Goal: Feedback & Contribution: Contribute content

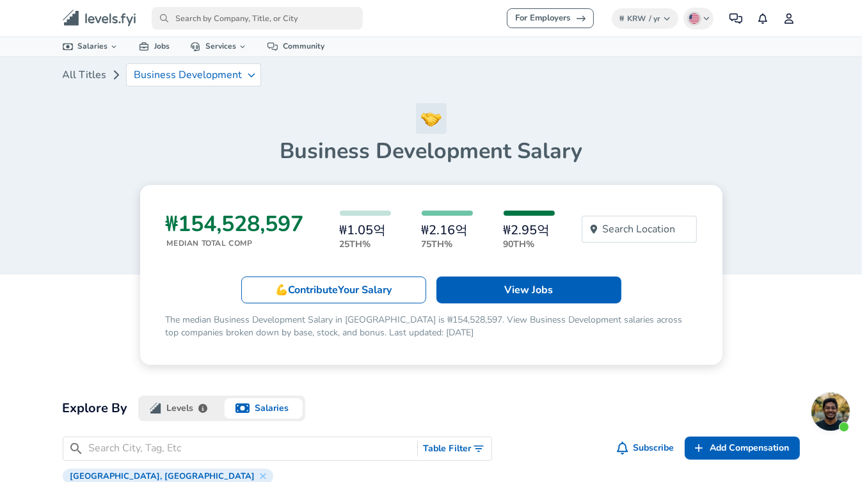
click at [361, 290] on span "Your Salary" at bounding box center [365, 290] width 54 height 14
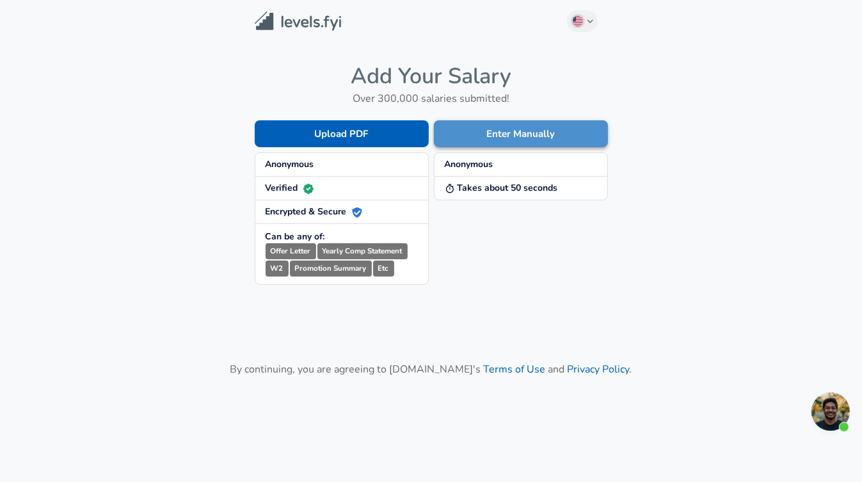
click at [560, 123] on button "Enter Manually" at bounding box center [521, 133] width 174 height 27
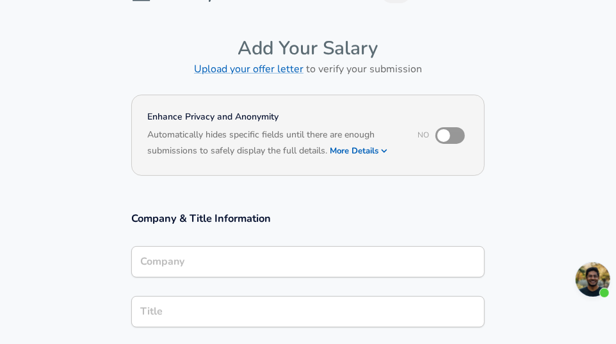
scroll to position [36, 0]
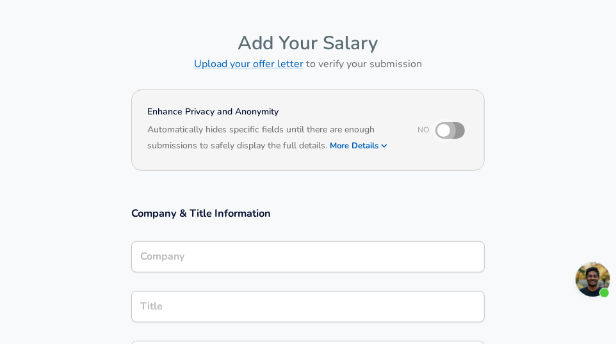
click at [453, 131] on input "checkbox" at bounding box center [443, 130] width 73 height 24
checkbox input "true"
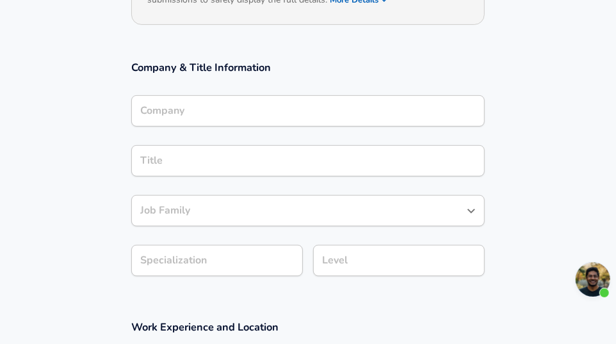
scroll to position [366, 0]
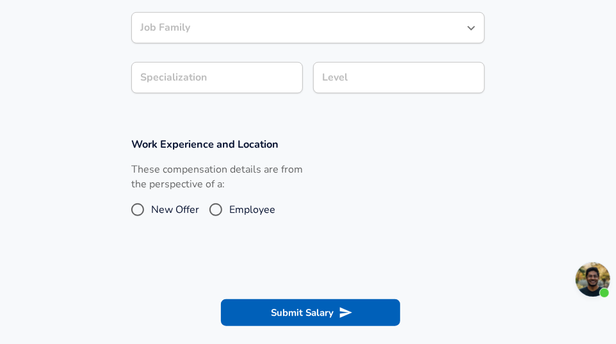
click at [258, 209] on span "Employee" at bounding box center [252, 209] width 46 height 15
click at [229, 209] on input "Employee" at bounding box center [215, 210] width 27 height 20
radio input "true"
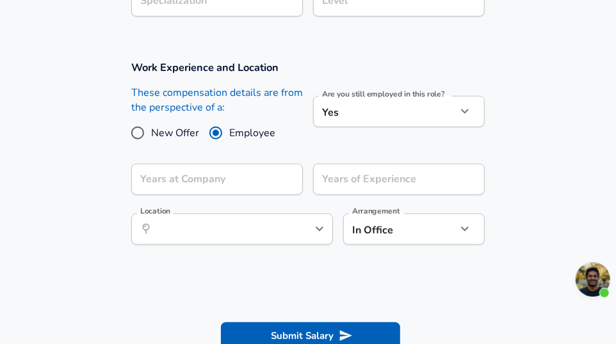
scroll to position [475, 0]
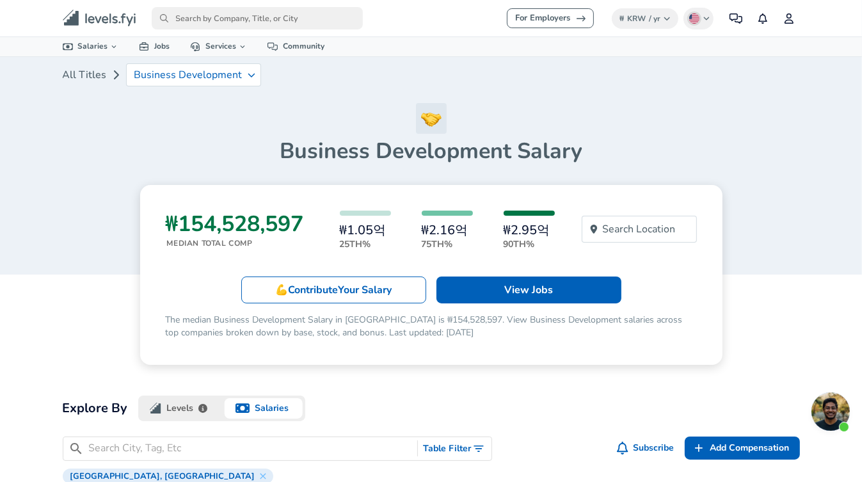
click at [110, 22] on icon "primary" at bounding box center [97, 18] width 25 height 10
